Goal: Transaction & Acquisition: Purchase product/service

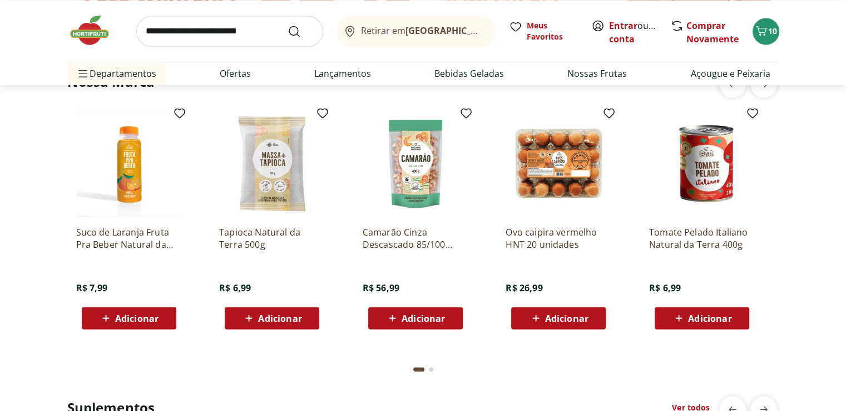
click at [768, 24] on icon "Carrinho" at bounding box center [761, 30] width 13 height 13
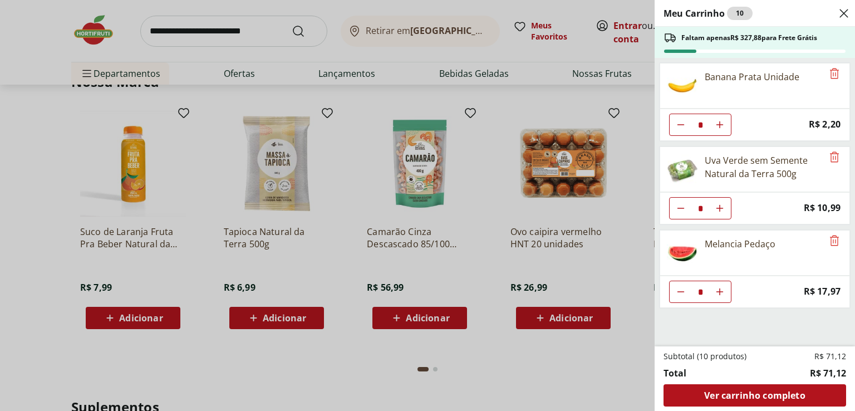
click at [842, 8] on icon "Close" at bounding box center [843, 13] width 13 height 13
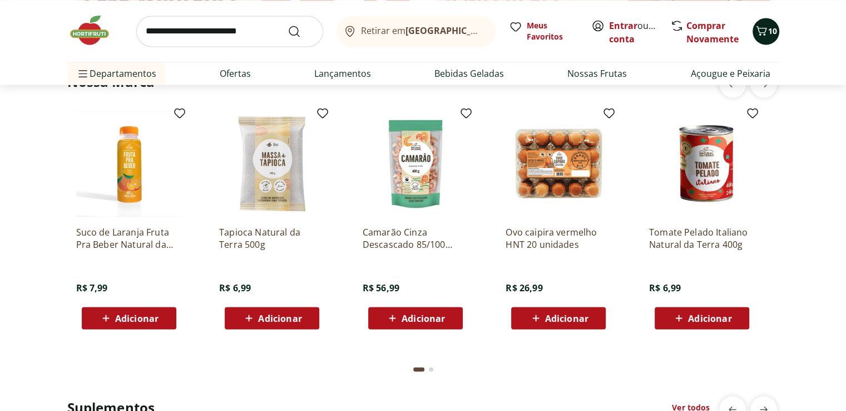
click at [774, 31] on span "10" at bounding box center [772, 31] width 9 height 11
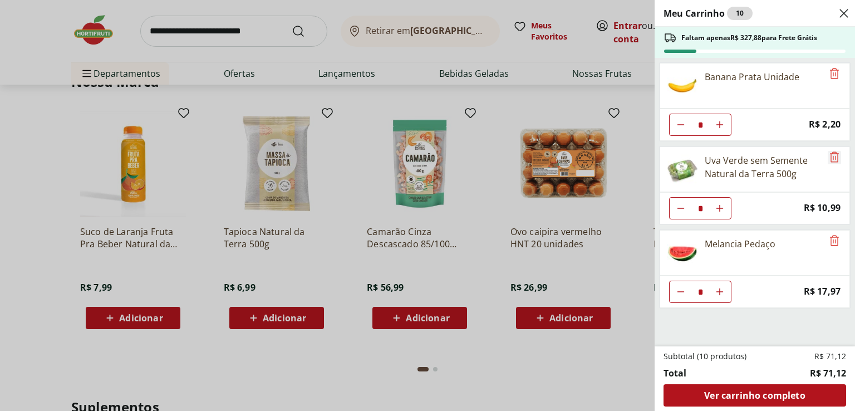
click at [830, 159] on icon "Remove" at bounding box center [834, 156] width 9 height 11
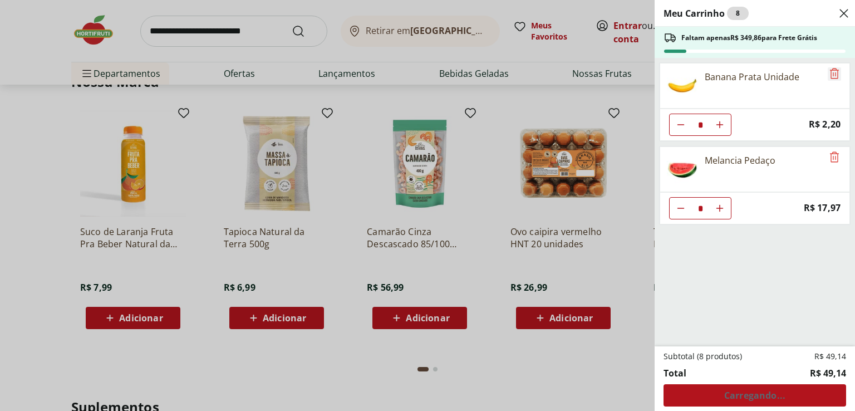
click at [830, 74] on icon "Remove" at bounding box center [833, 73] width 13 height 13
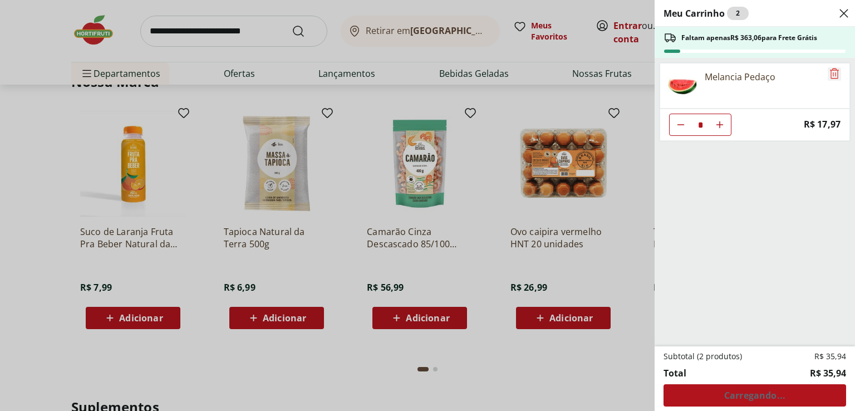
click at [830, 73] on icon "Remove" at bounding box center [833, 73] width 13 height 13
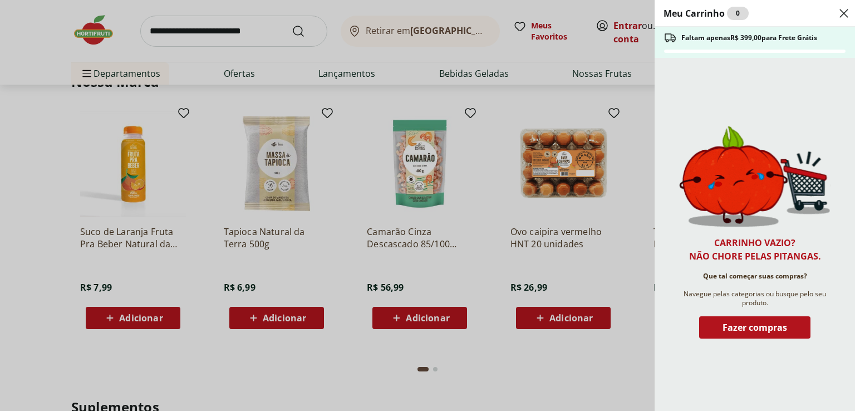
click at [842, 12] on use "Close" at bounding box center [843, 13] width 13 height 13
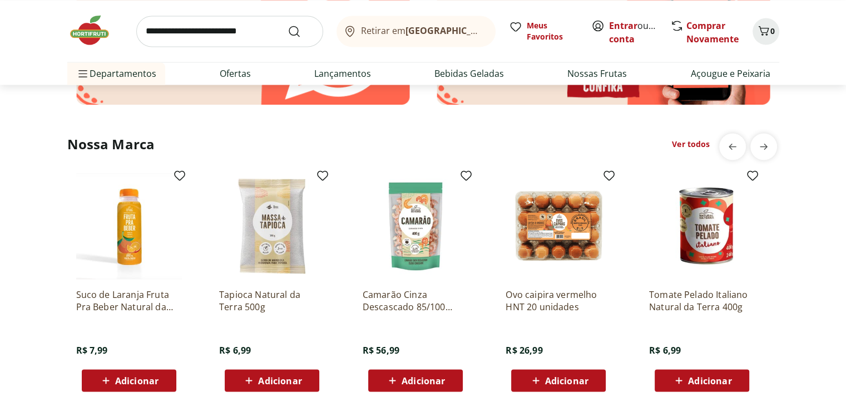
scroll to position [1780, 0]
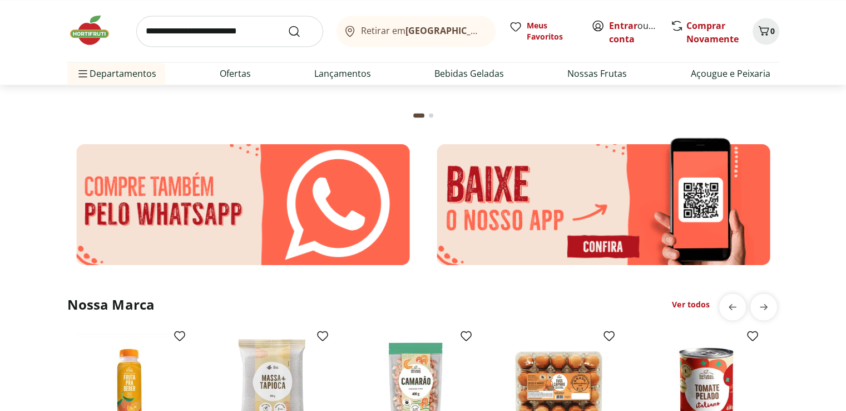
click at [87, 31] on img at bounding box center [95, 29] width 56 height 33
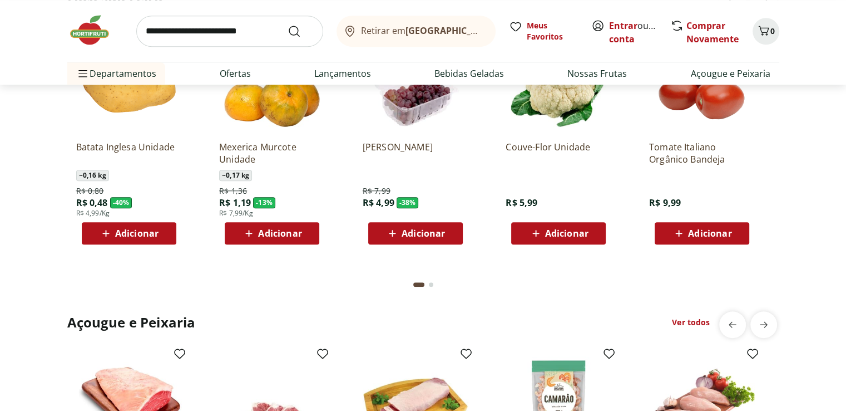
scroll to position [835, 0]
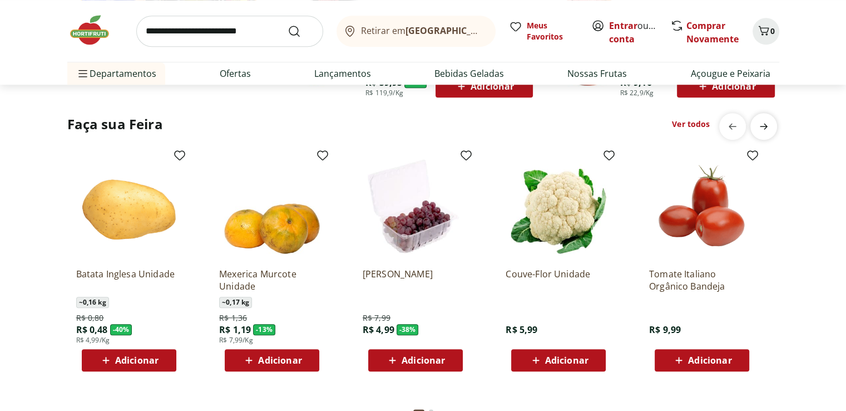
click at [763, 125] on icon "next" at bounding box center [764, 126] width 8 height 6
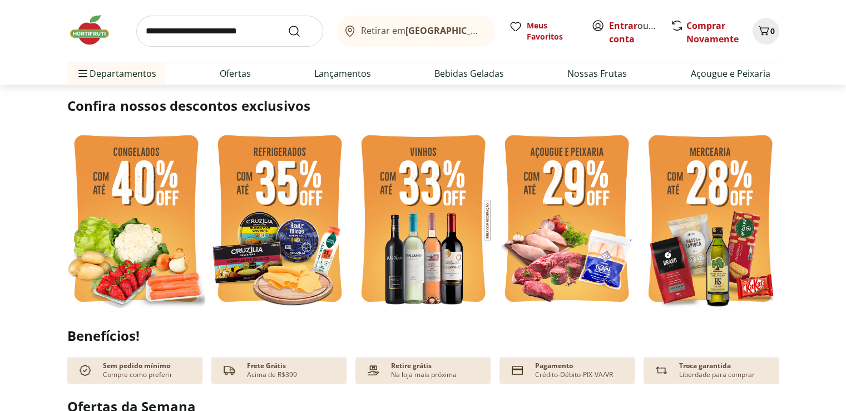
scroll to position [0, 0]
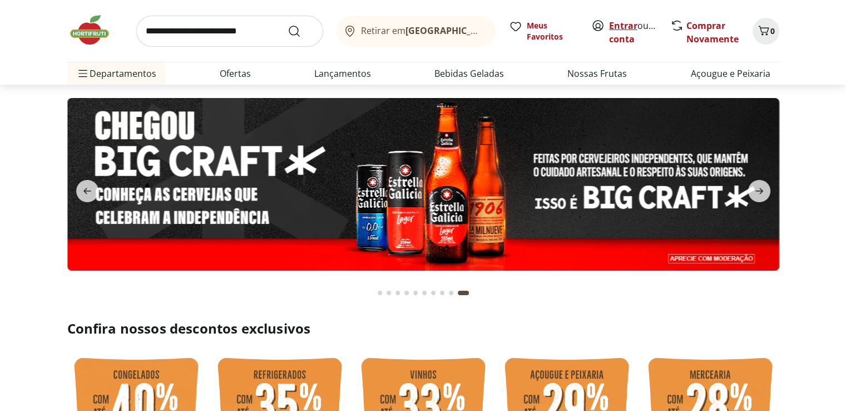
click at [624, 29] on link "Entrar" at bounding box center [623, 25] width 28 height 12
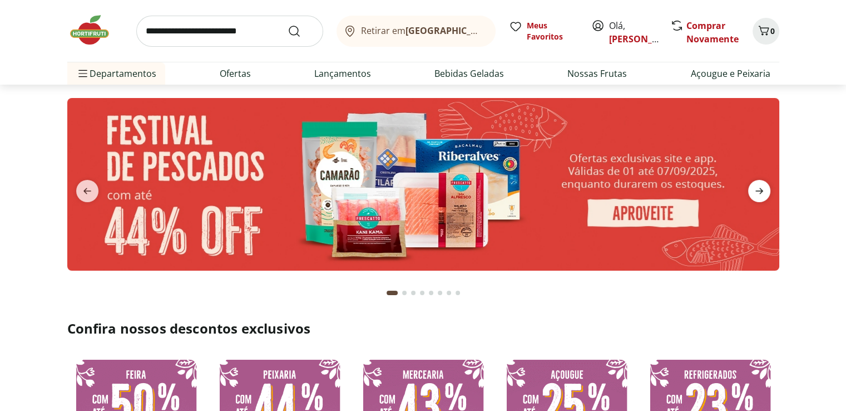
click at [764, 191] on icon "next" at bounding box center [759, 190] width 13 height 13
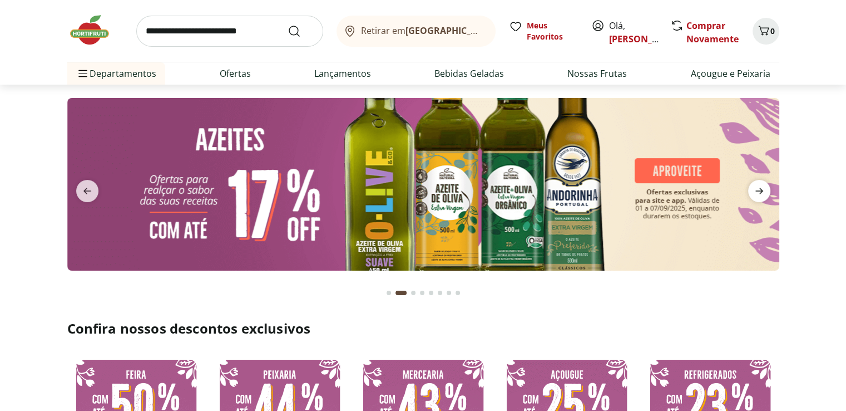
click at [764, 191] on icon "next" at bounding box center [759, 190] width 13 height 13
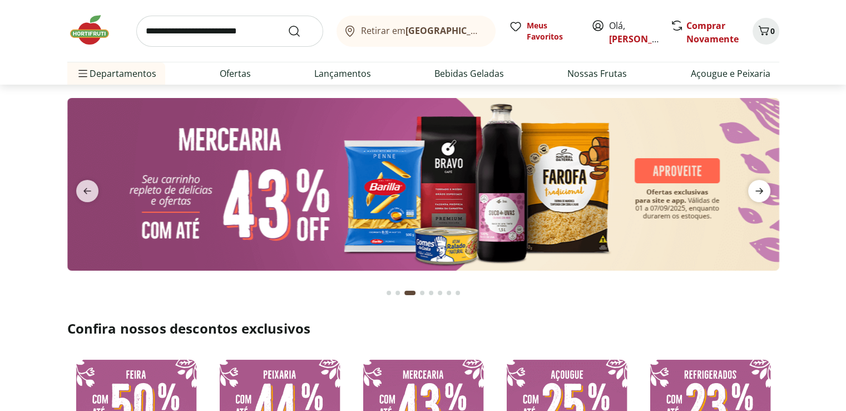
click at [764, 191] on icon "next" at bounding box center [759, 190] width 13 height 13
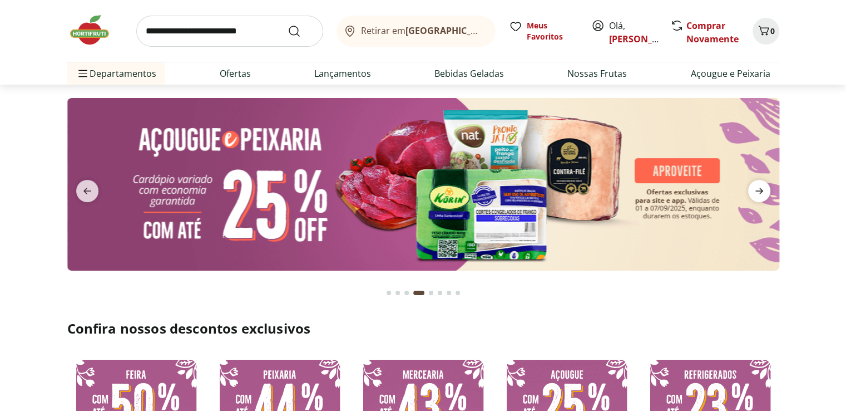
click at [764, 191] on icon "next" at bounding box center [759, 190] width 13 height 13
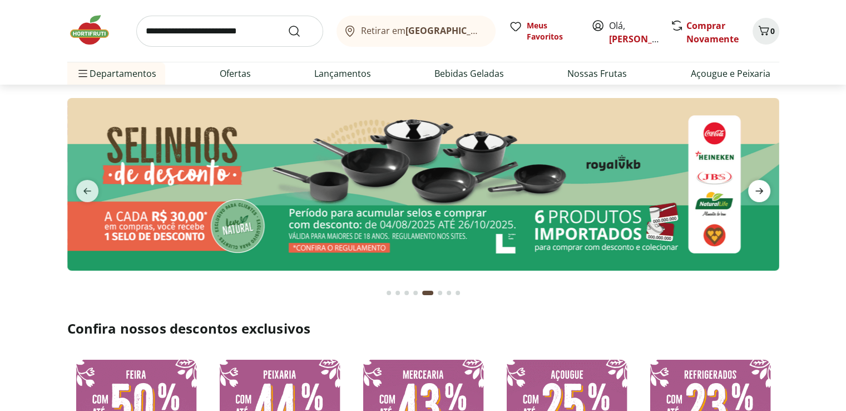
click at [764, 191] on icon "next" at bounding box center [759, 190] width 13 height 13
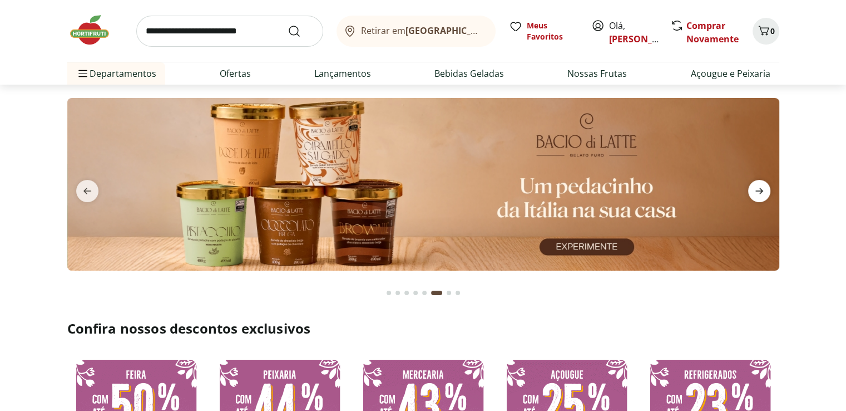
click at [764, 191] on icon "next" at bounding box center [759, 190] width 13 height 13
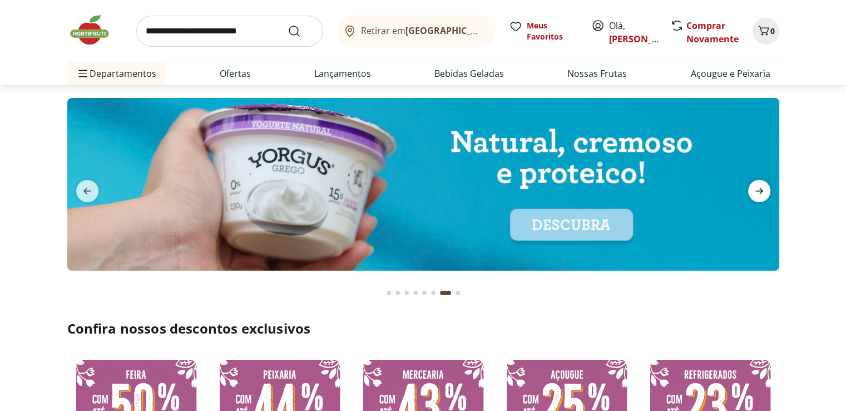
click at [764, 191] on icon "next" at bounding box center [759, 190] width 13 height 13
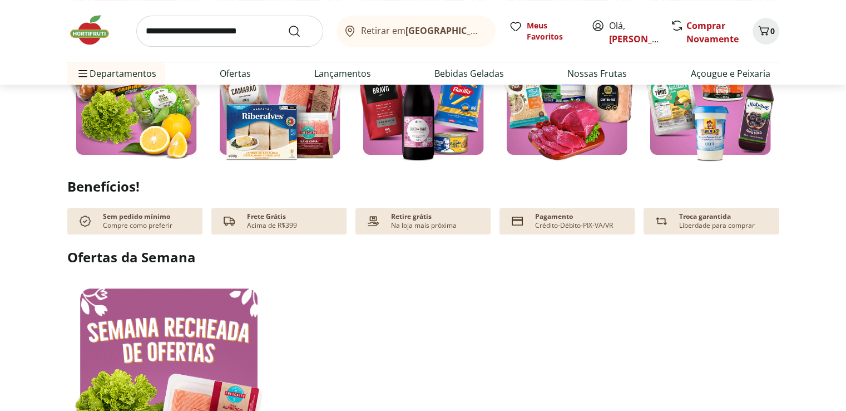
scroll to position [278, 0]
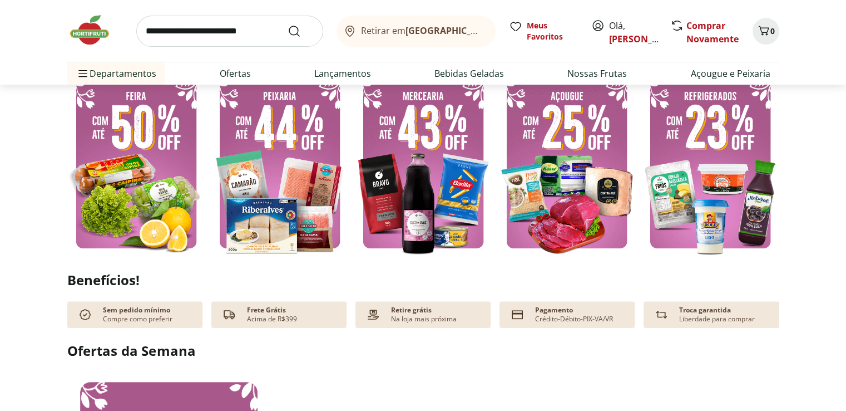
click at [128, 159] on img at bounding box center [136, 164] width 138 height 184
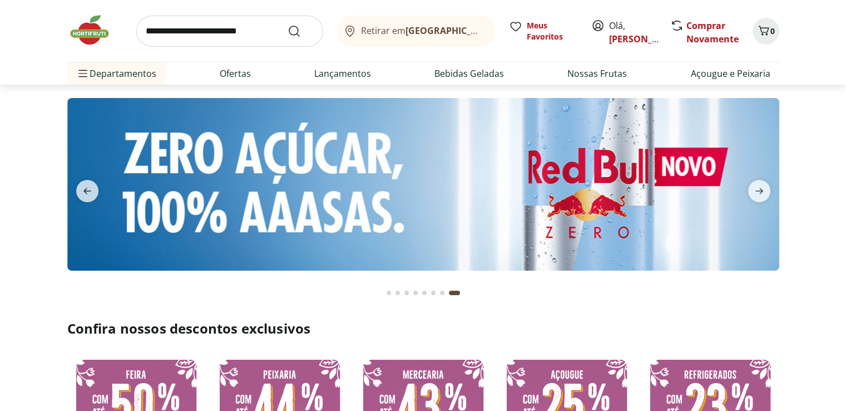
select select "**********"
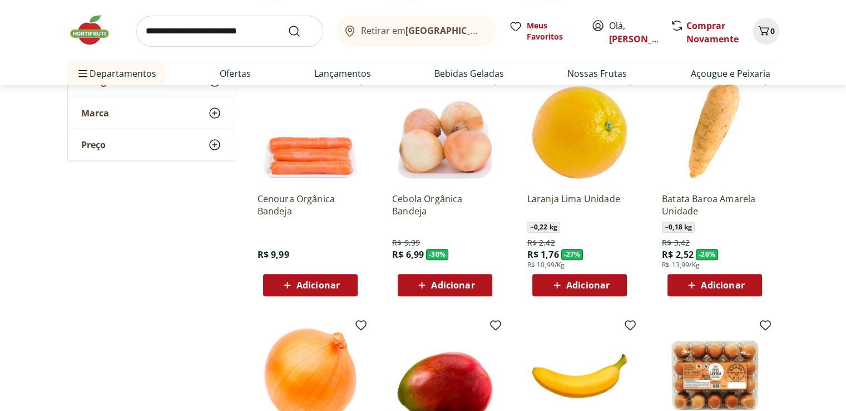
scroll to position [556, 0]
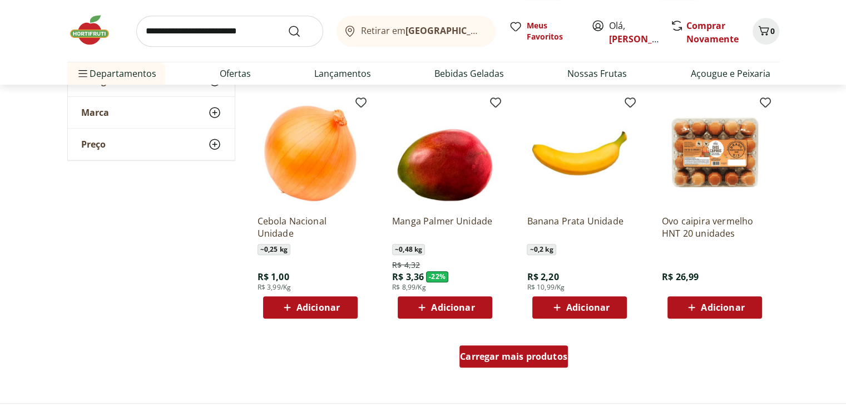
click at [554, 364] on div "Carregar mais produtos" at bounding box center [514, 356] width 108 height 22
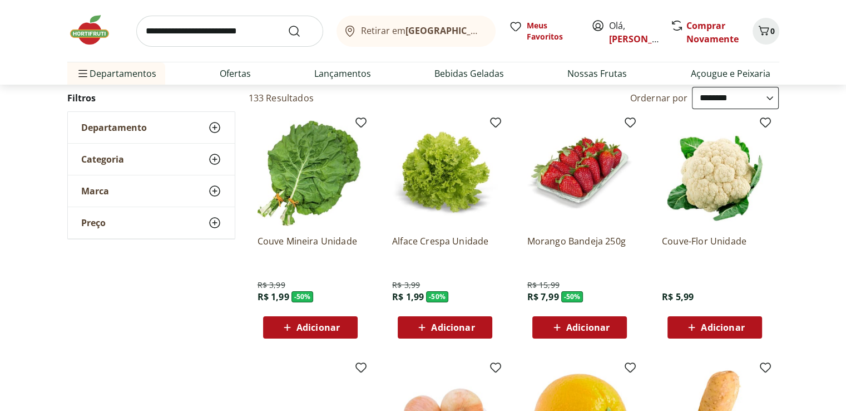
scroll to position [0, 0]
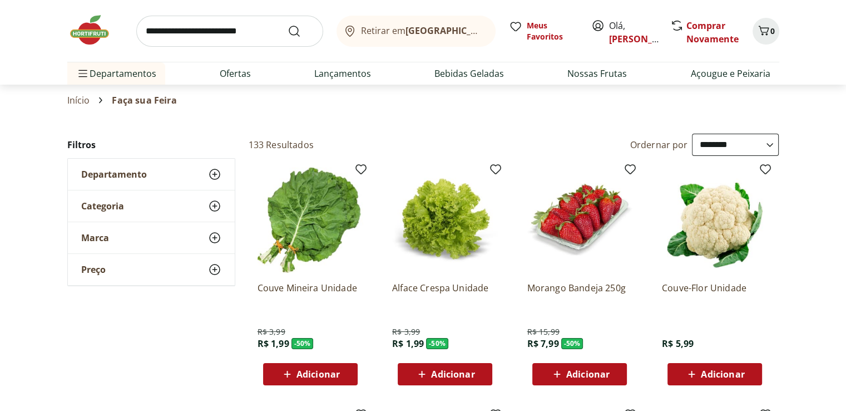
click at [107, 39] on img at bounding box center [95, 29] width 56 height 33
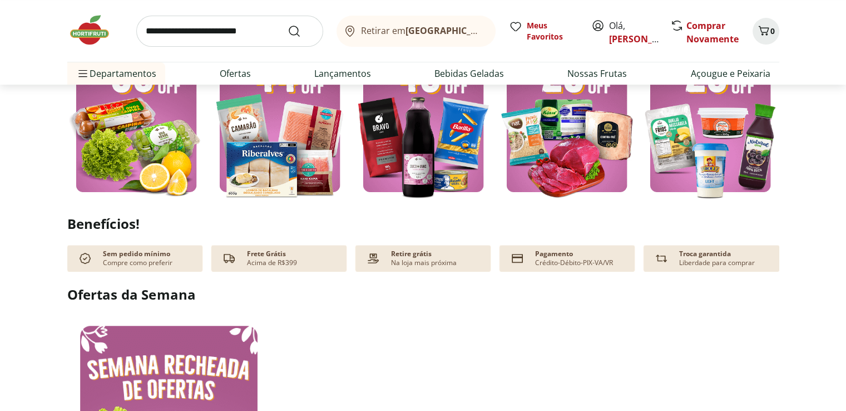
scroll to position [334, 0]
